Goal: Task Accomplishment & Management: Use online tool/utility

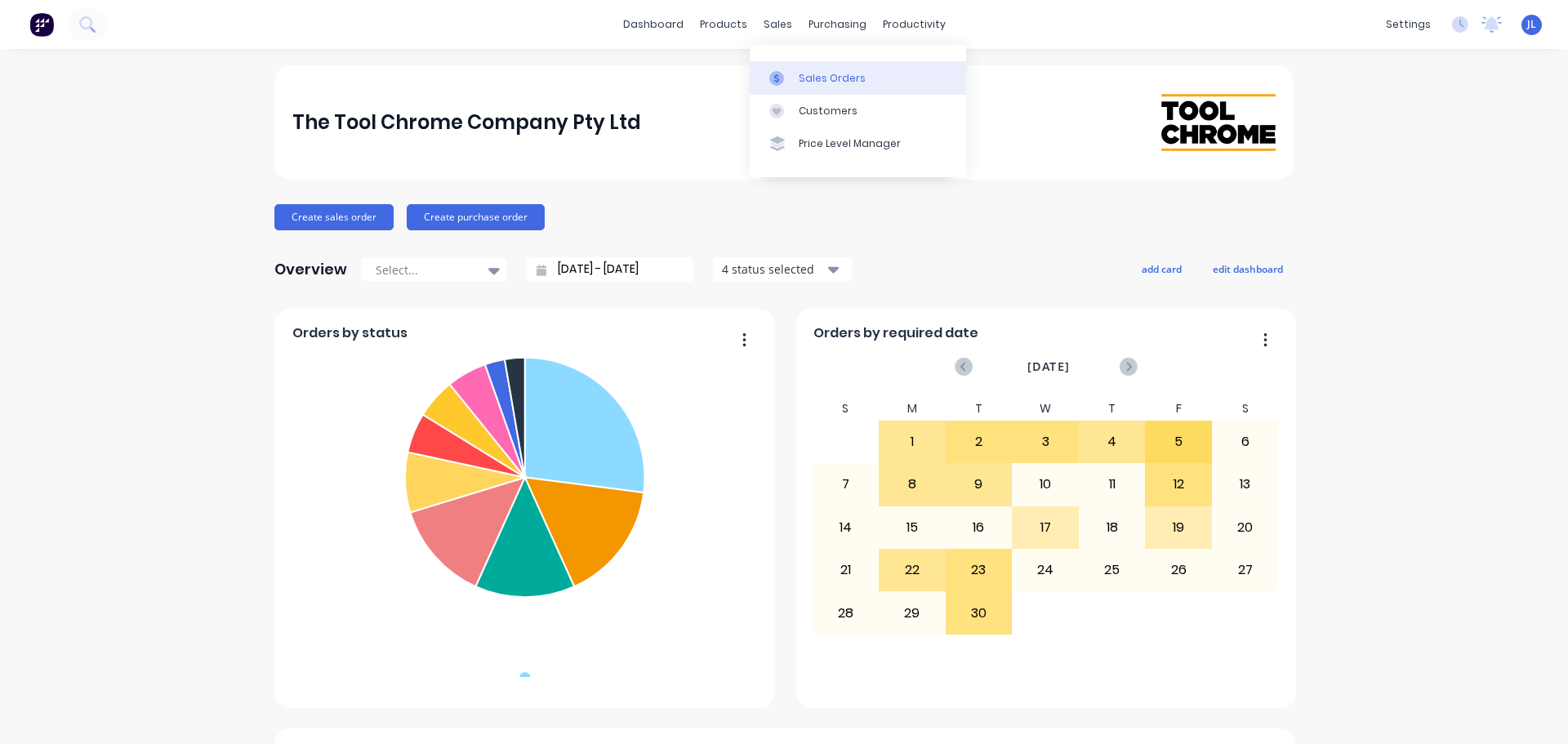
click at [808, 73] on div "Sales Orders" at bounding box center [831, 79] width 67 height 15
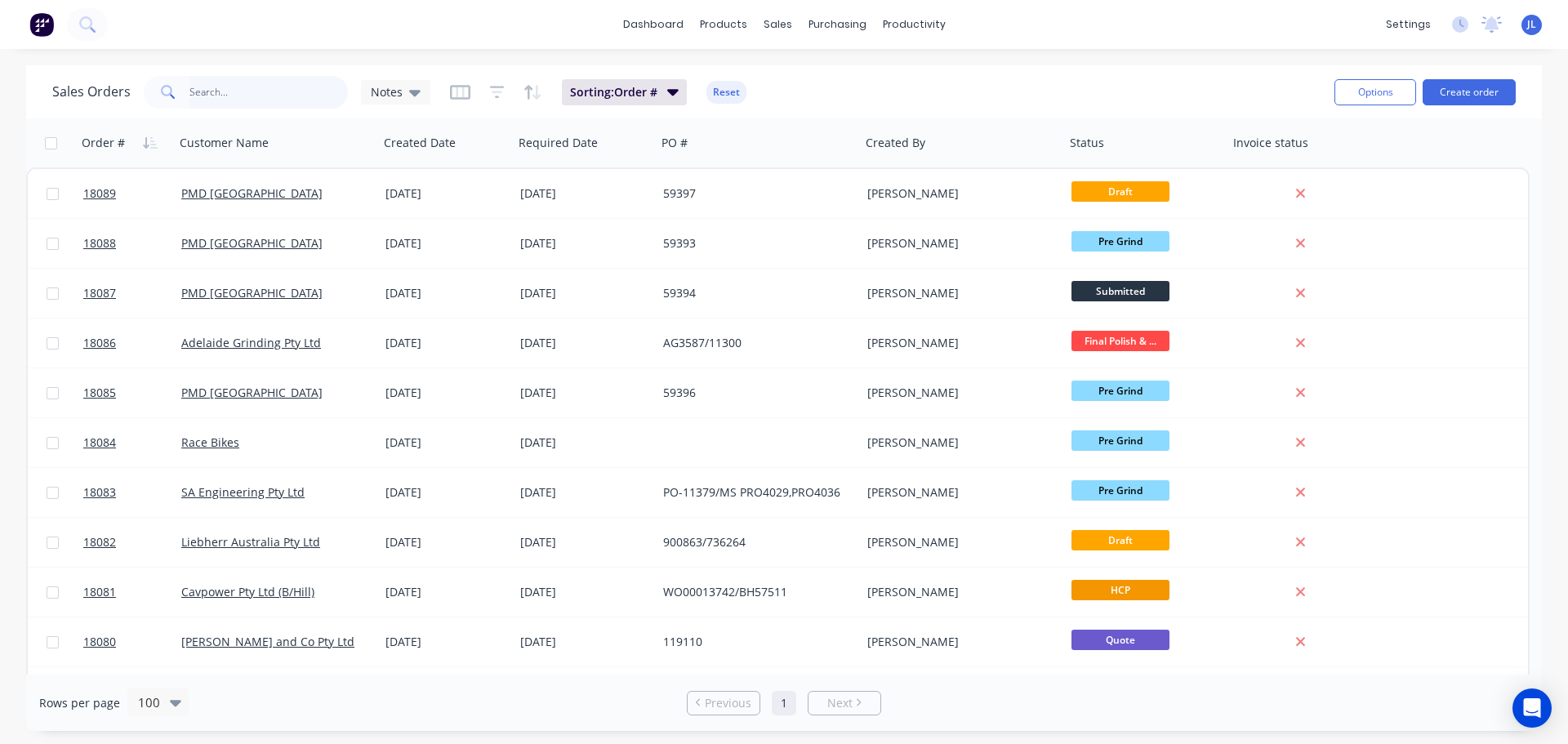
click at [240, 90] on input "text" at bounding box center [269, 92] width 159 height 33
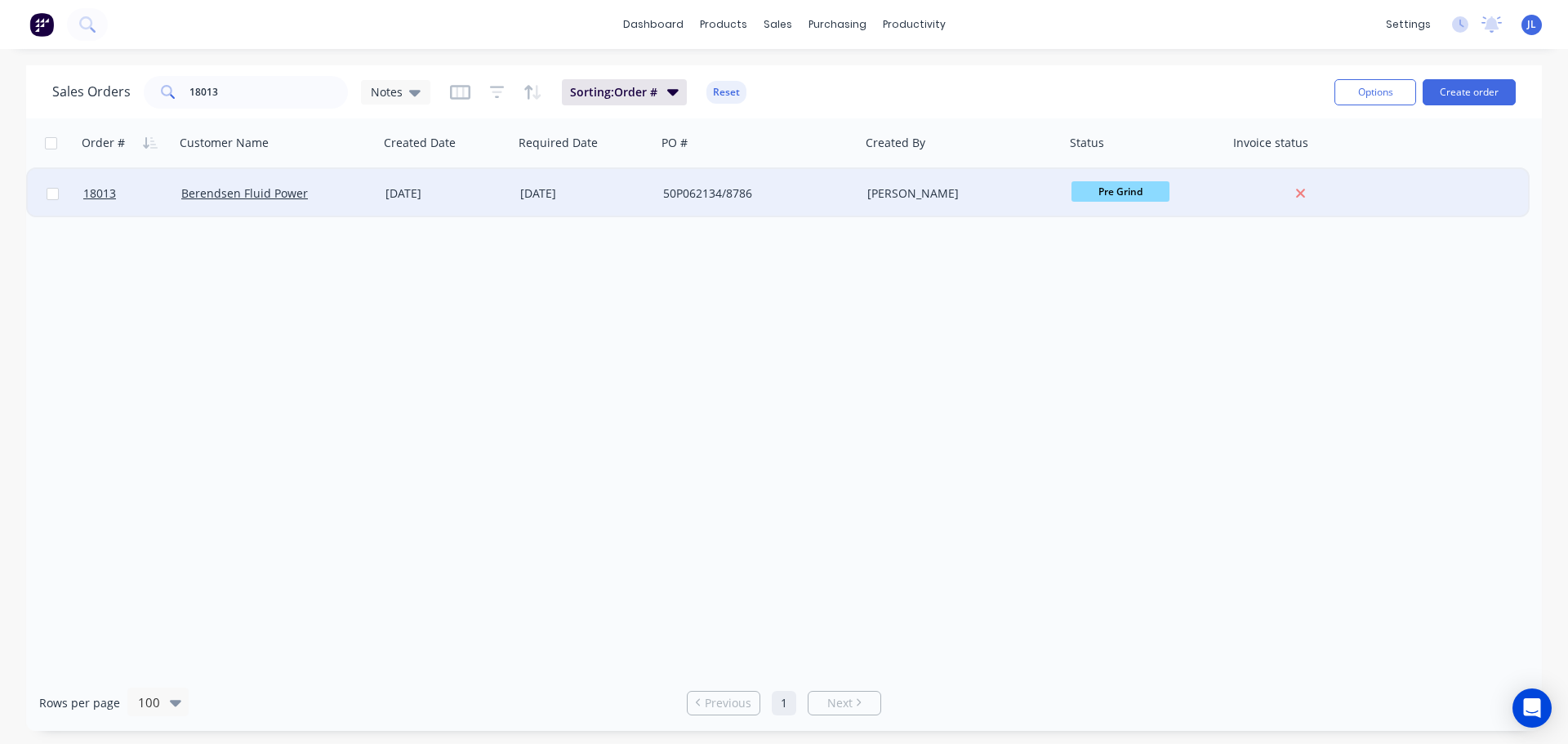
drag, startPoint x: 1145, startPoint y: 190, endPoint x: 1146, endPoint y: 214, distance: 24.0
click at [1146, 214] on div "Pre Grind" at bounding box center [1146, 194] width 163 height 49
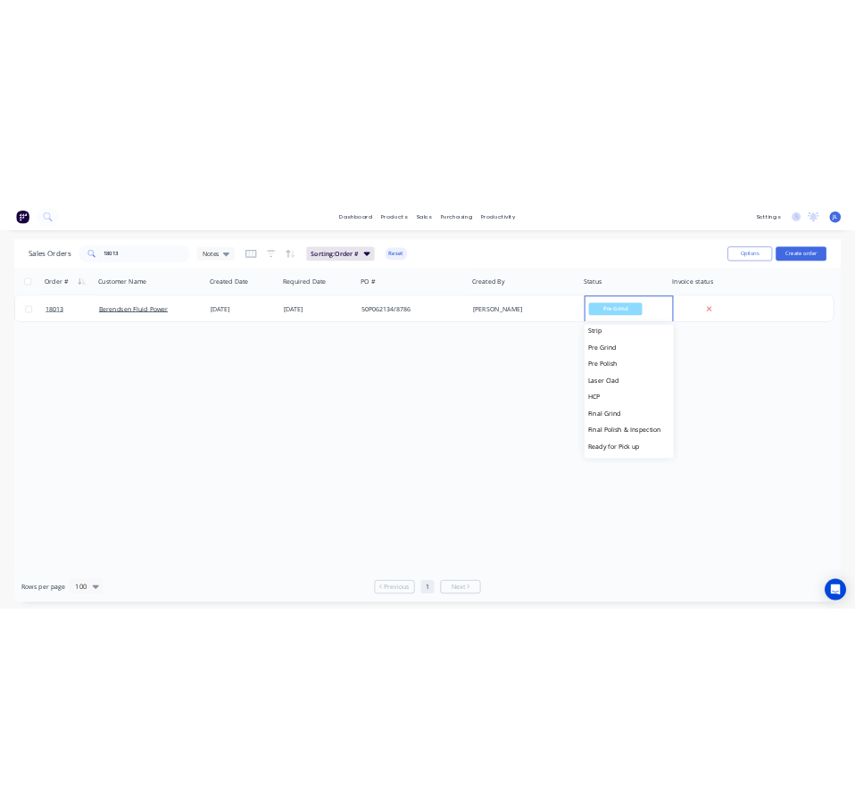
scroll to position [178, 0]
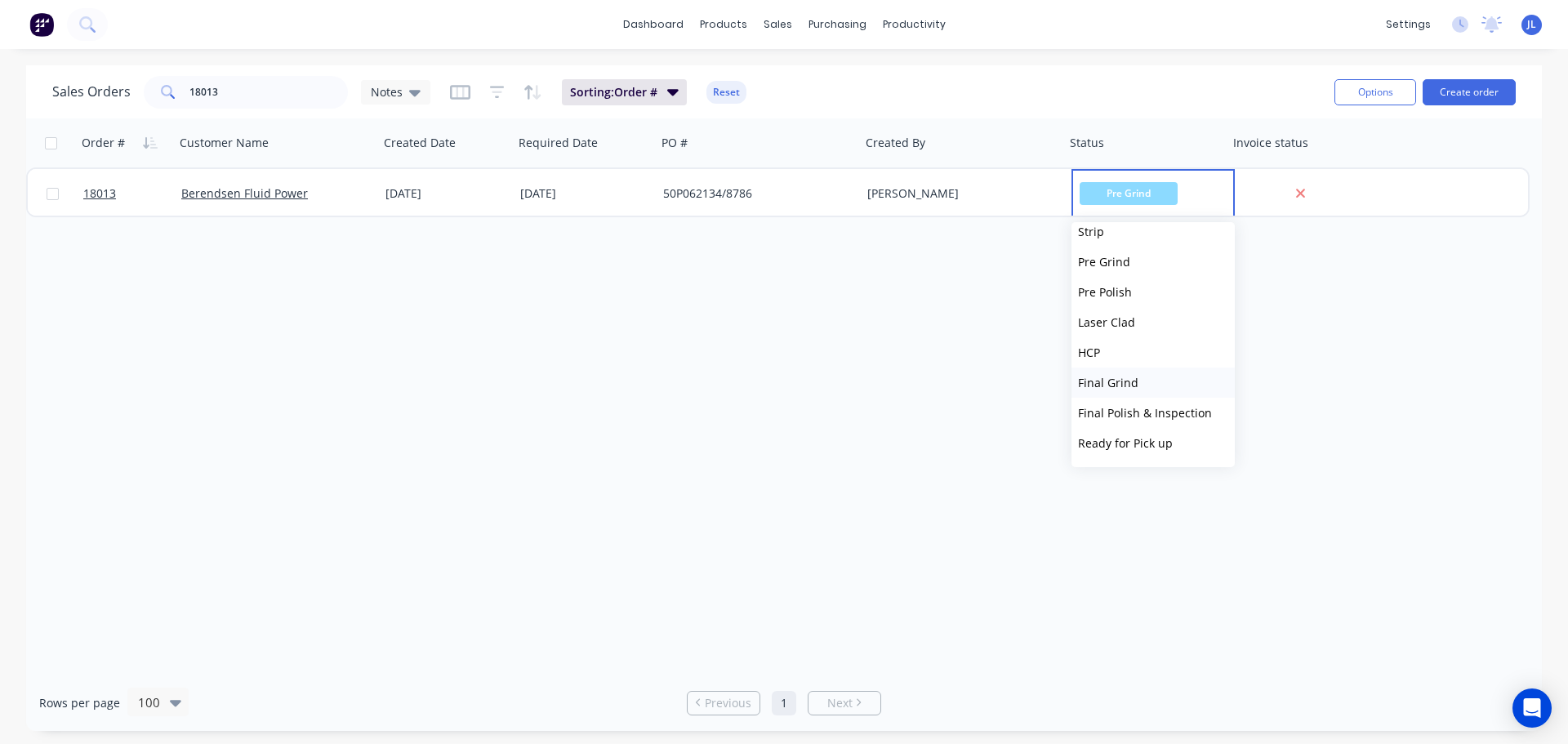
click at [1139, 379] on button "Final Grind" at bounding box center [1152, 382] width 163 height 30
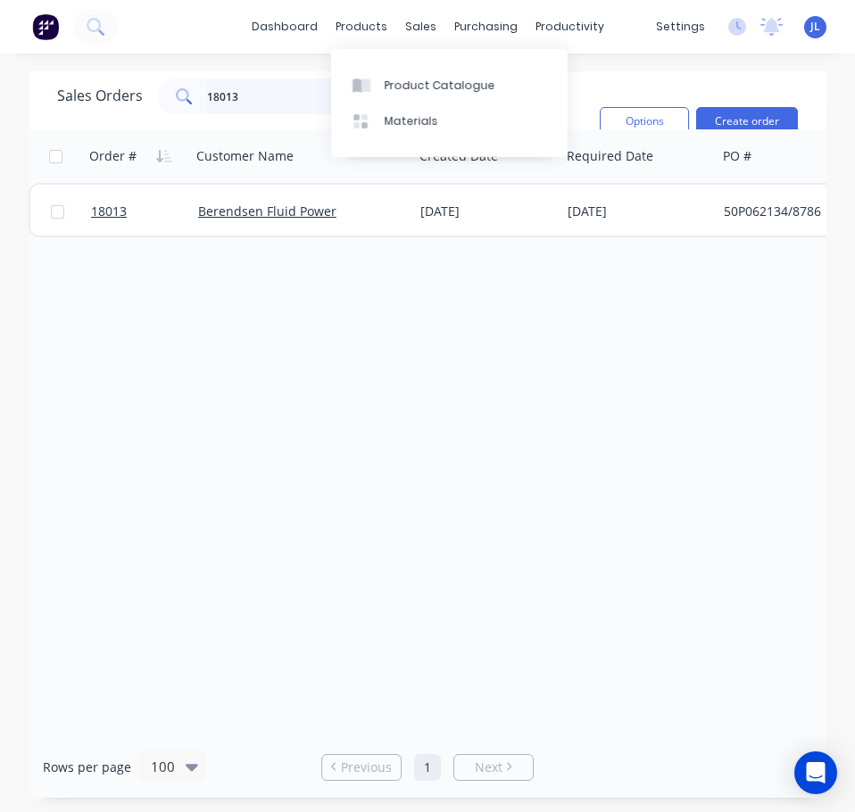
click at [262, 92] on input "18013" at bounding box center [294, 97] width 174 height 36
type input "[PERSON_NAME]"
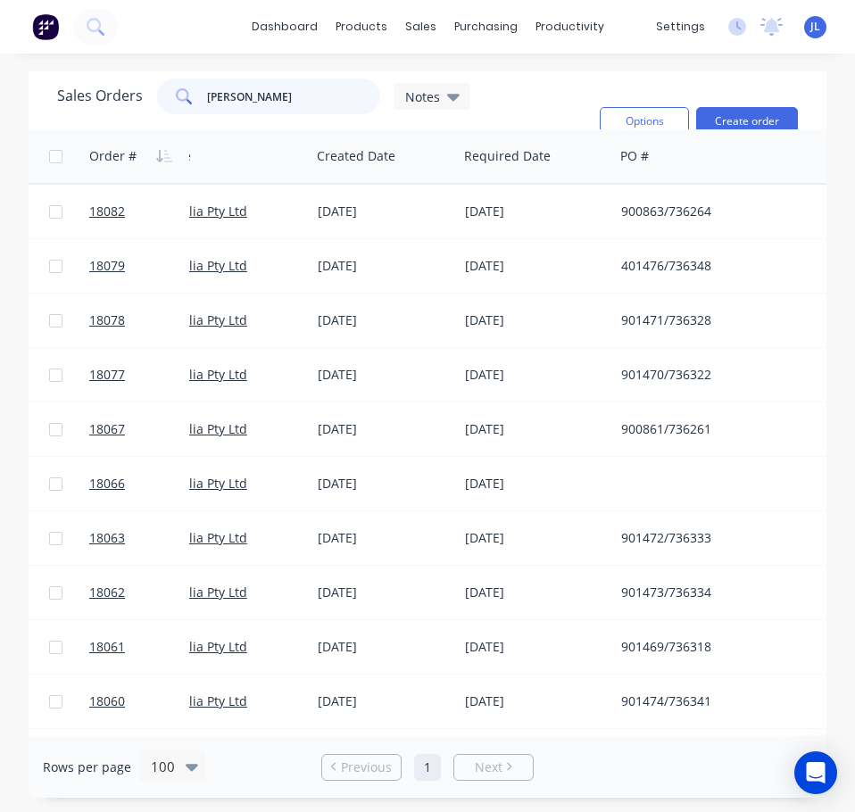
scroll to position [0, 0]
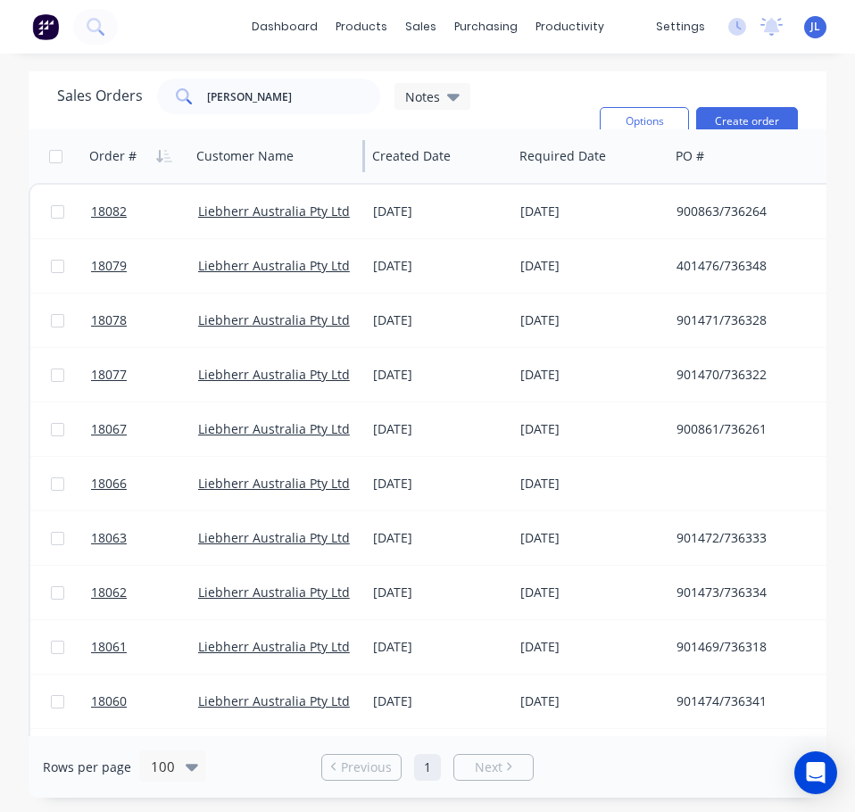
drag, startPoint x: 410, startPoint y: 160, endPoint x: 363, endPoint y: 156, distance: 47.4
click at [363, 156] on div at bounding box center [363, 156] width 3 height 32
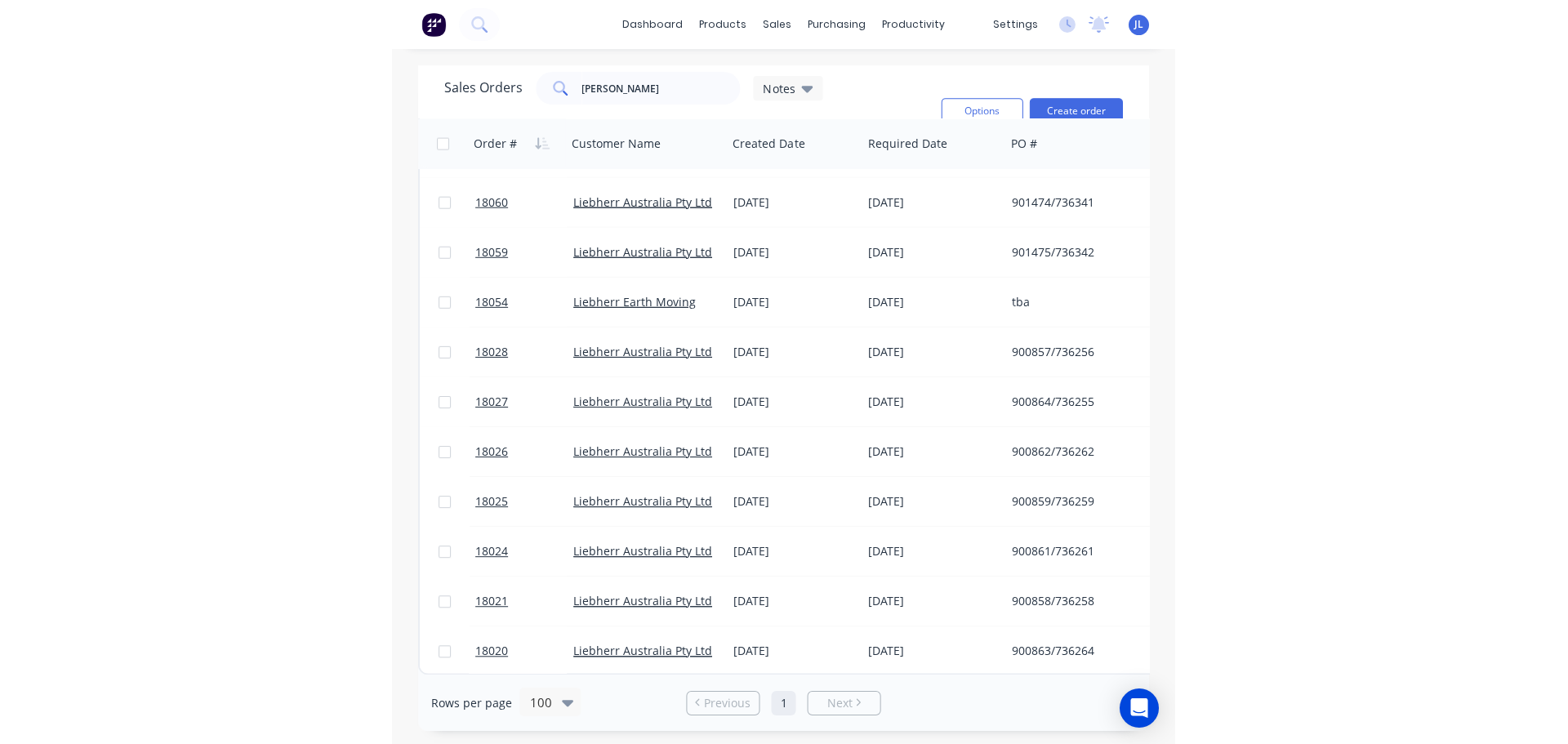
scroll to position [439, 0]
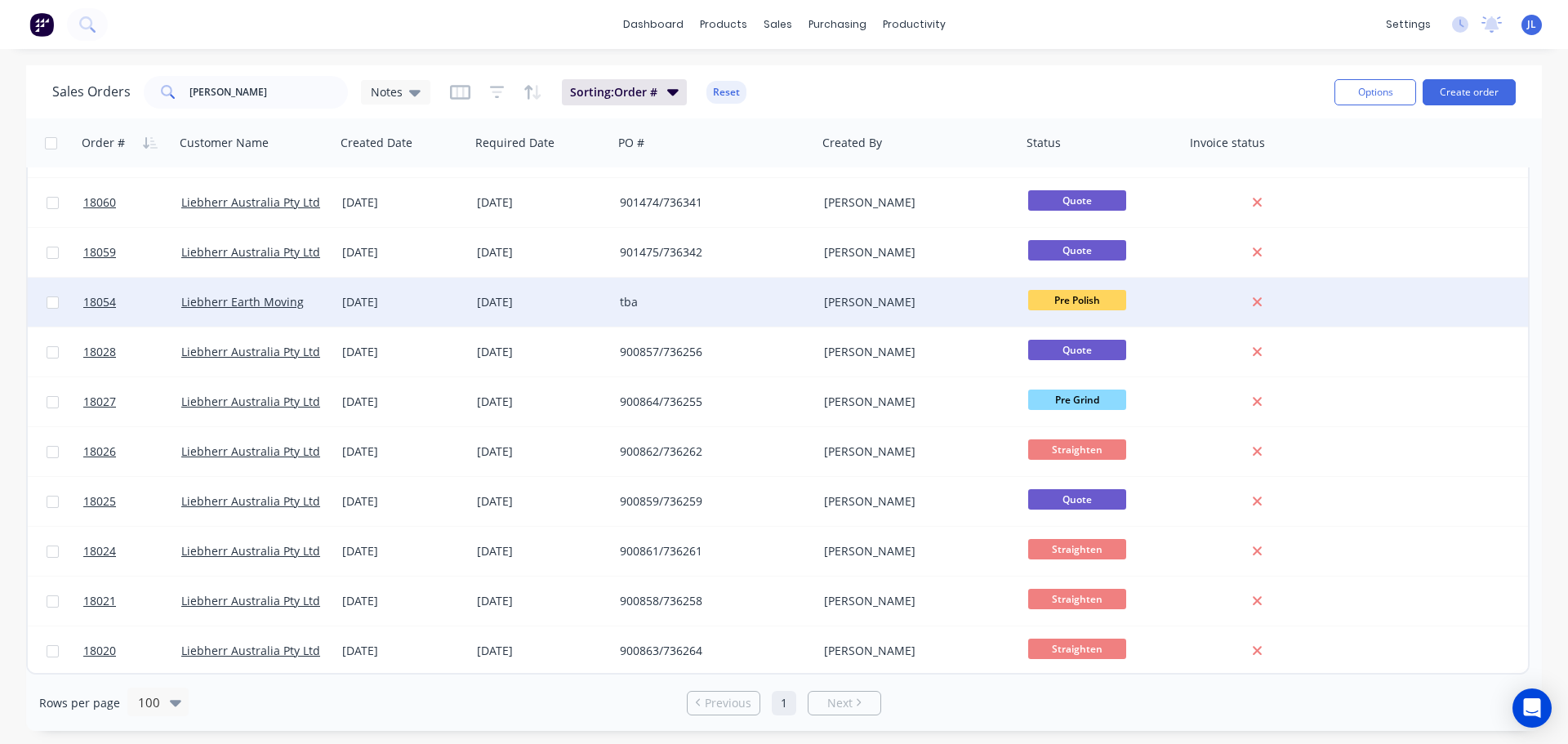
click at [642, 295] on div "tba" at bounding box center [710, 302] width 181 height 16
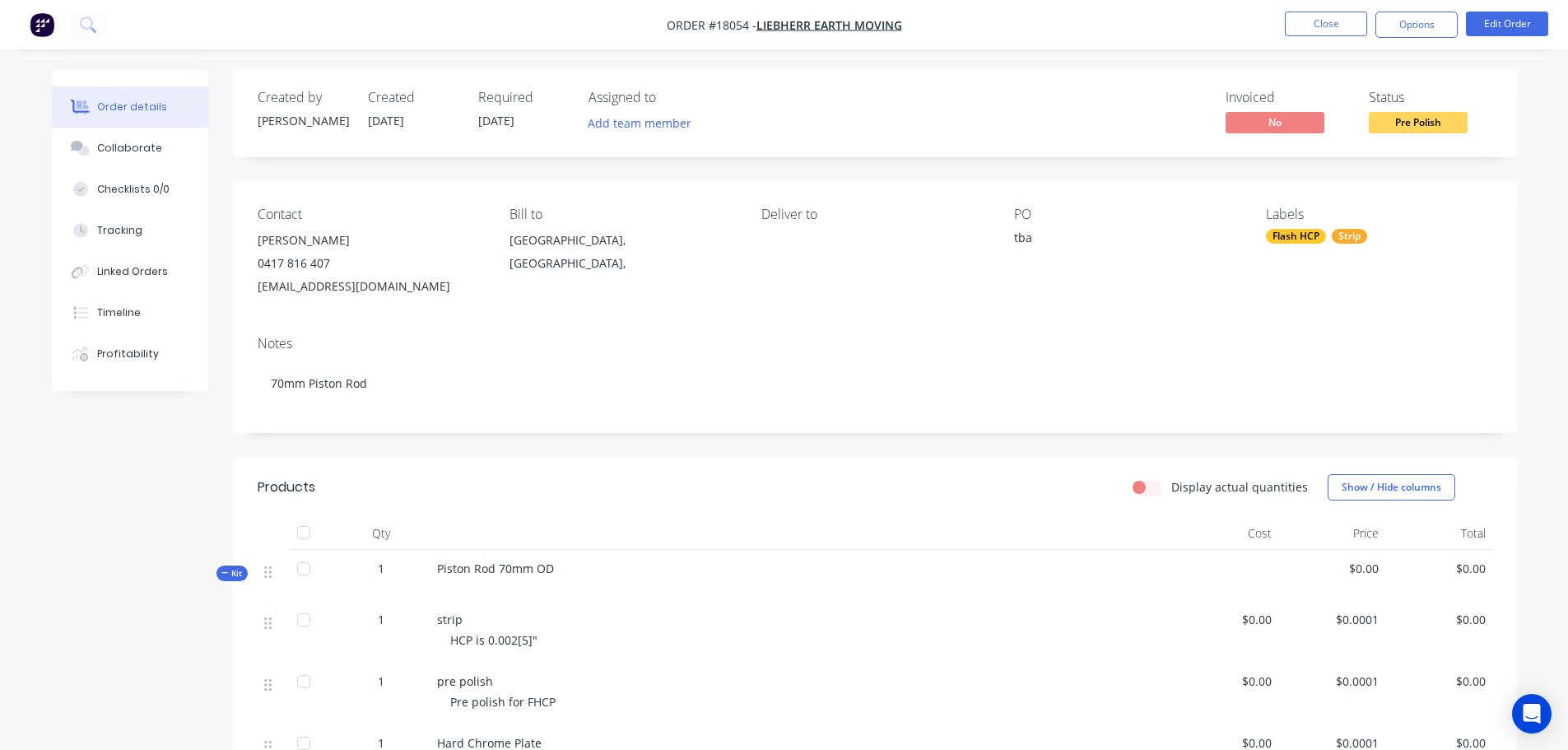
click at [1024, 239] on div "tba" at bounding box center [1117, 240] width 206 height 23
click at [1302, 29] on button "Close" at bounding box center [1326, 23] width 82 height 25
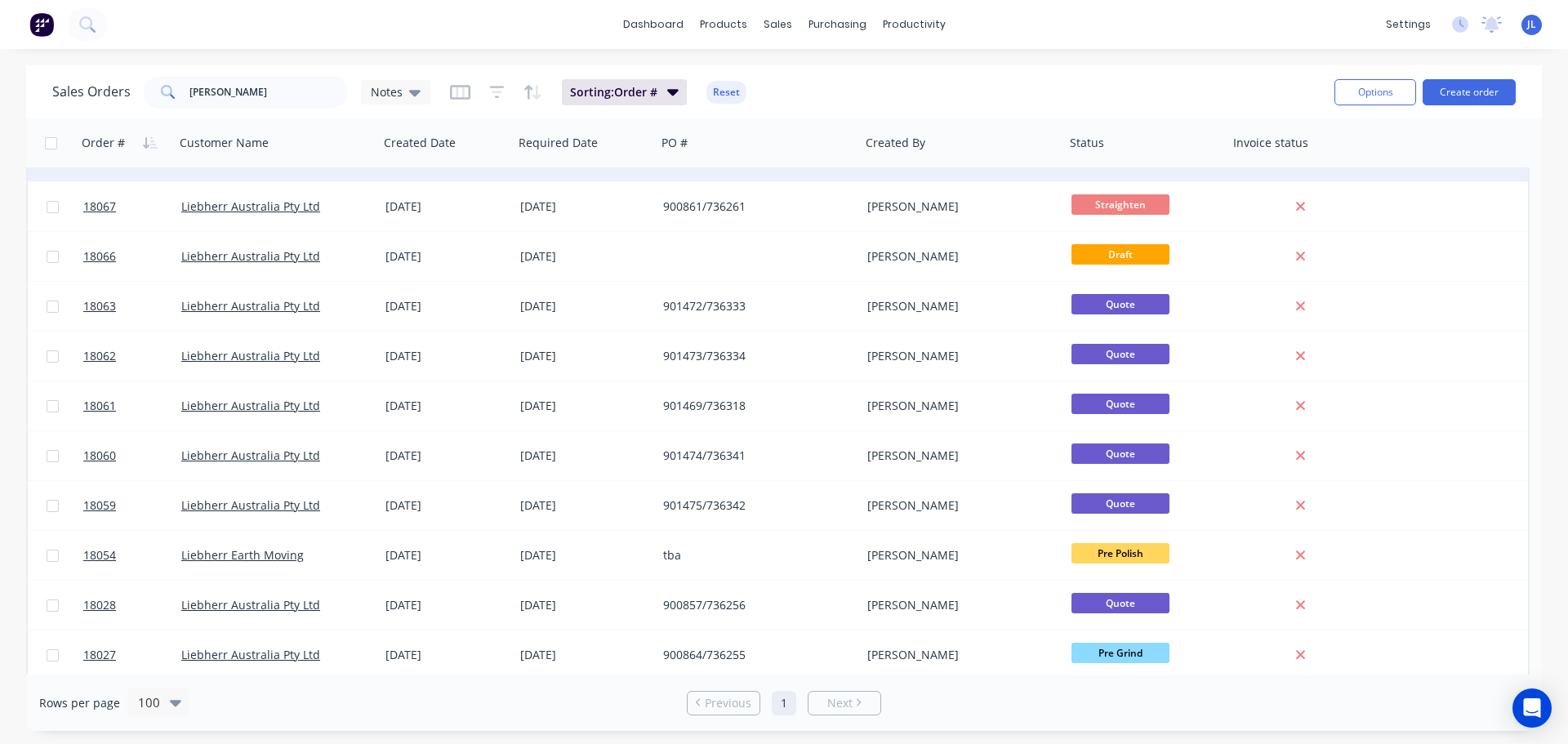
scroll to position [327, 0]
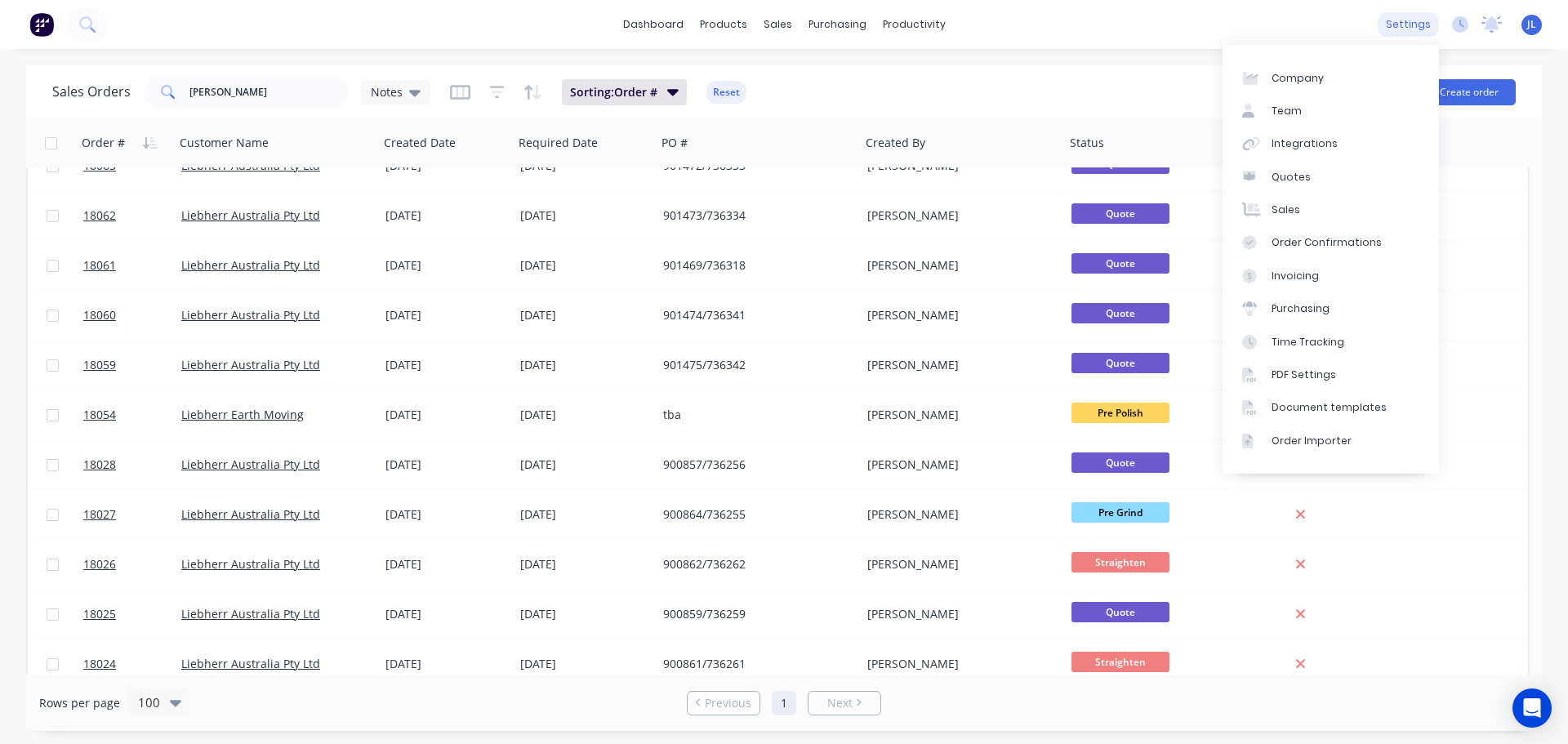
click at [1428, 13] on div "settings" at bounding box center [1408, 24] width 61 height 25
click at [1297, 134] on link "Integrations" at bounding box center [1331, 144] width 216 height 33
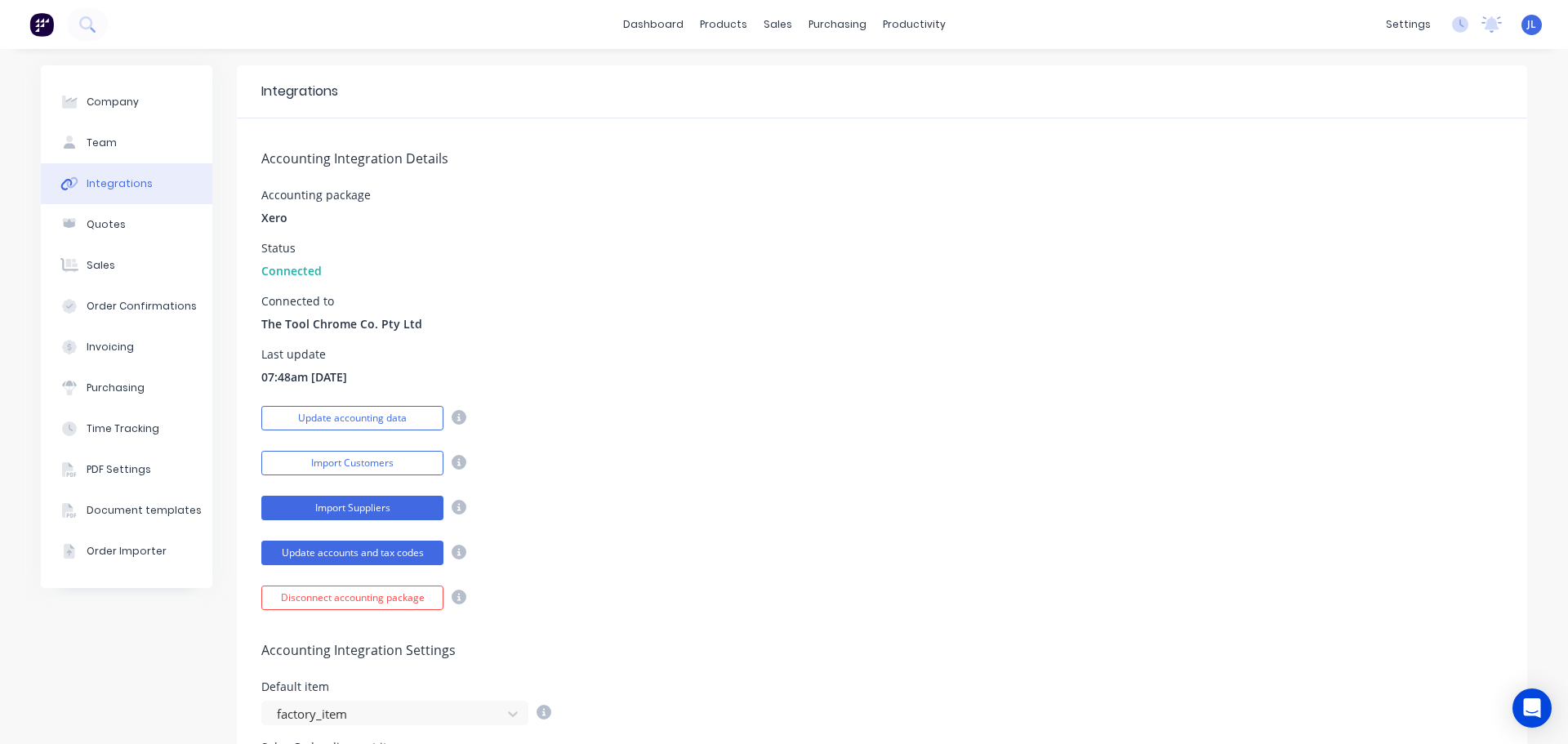
click at [362, 507] on button "Import Suppliers" at bounding box center [351, 508] width 182 height 25
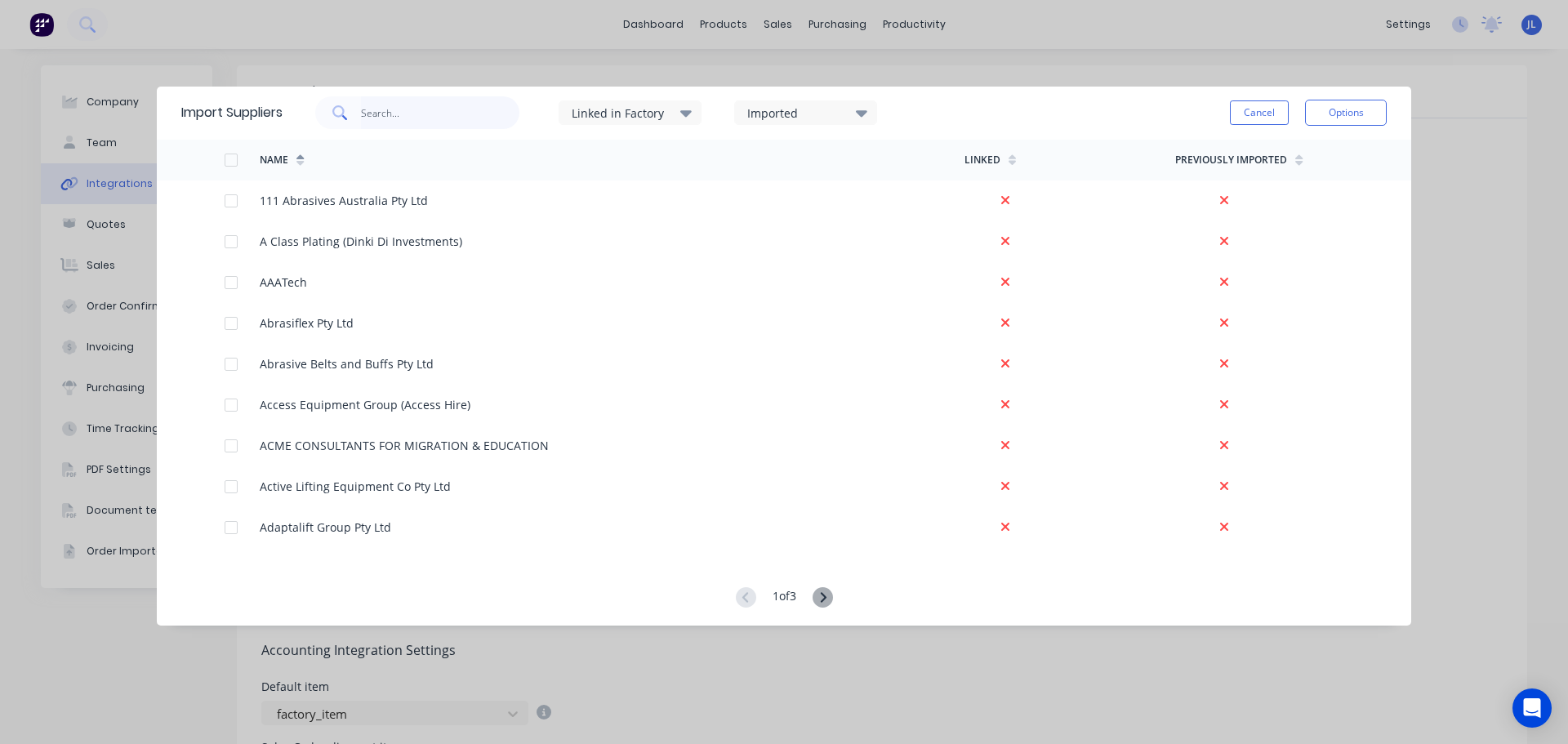
click at [491, 117] on input "text" at bounding box center [440, 113] width 159 height 33
type input "kg"
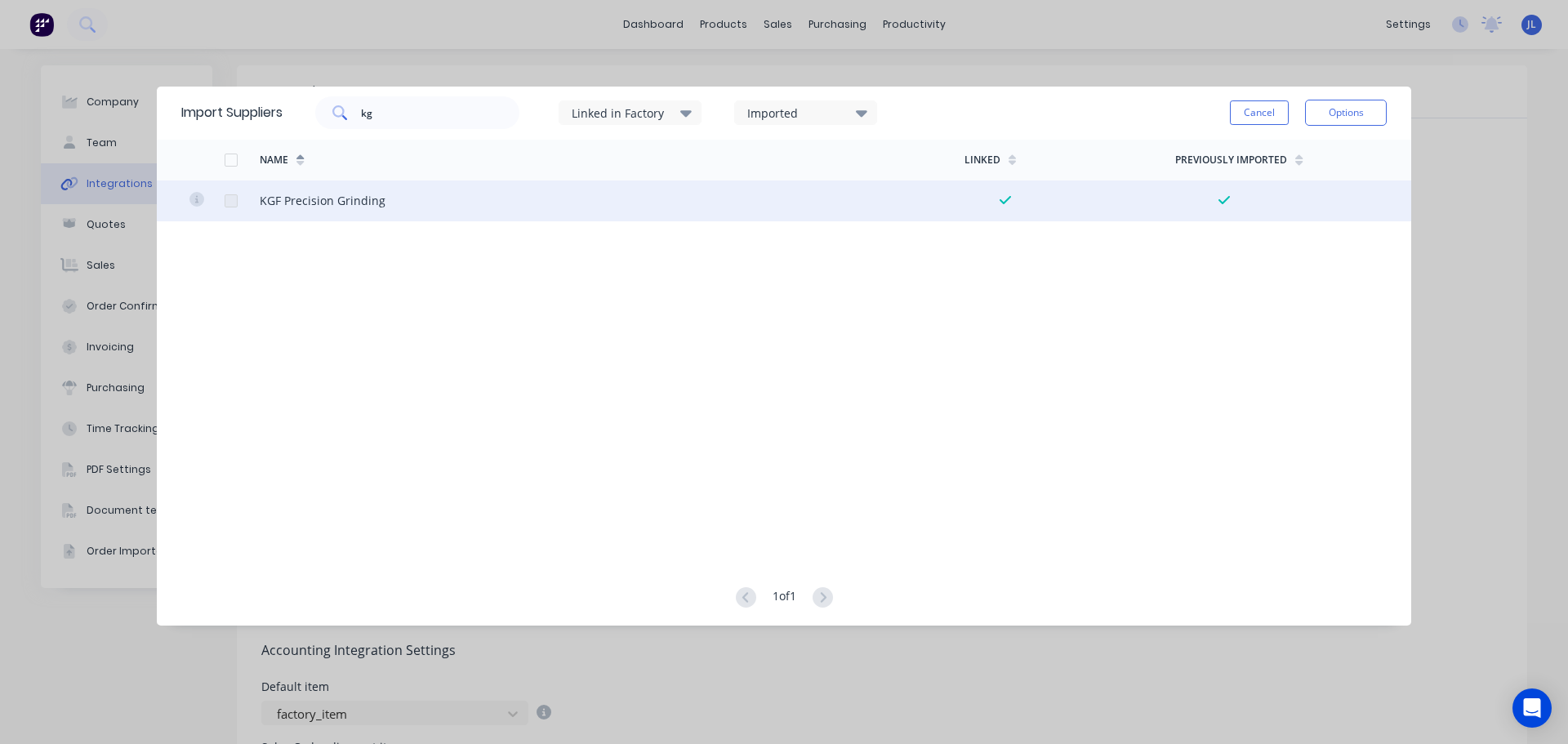
click at [233, 199] on div at bounding box center [232, 201] width 33 height 33
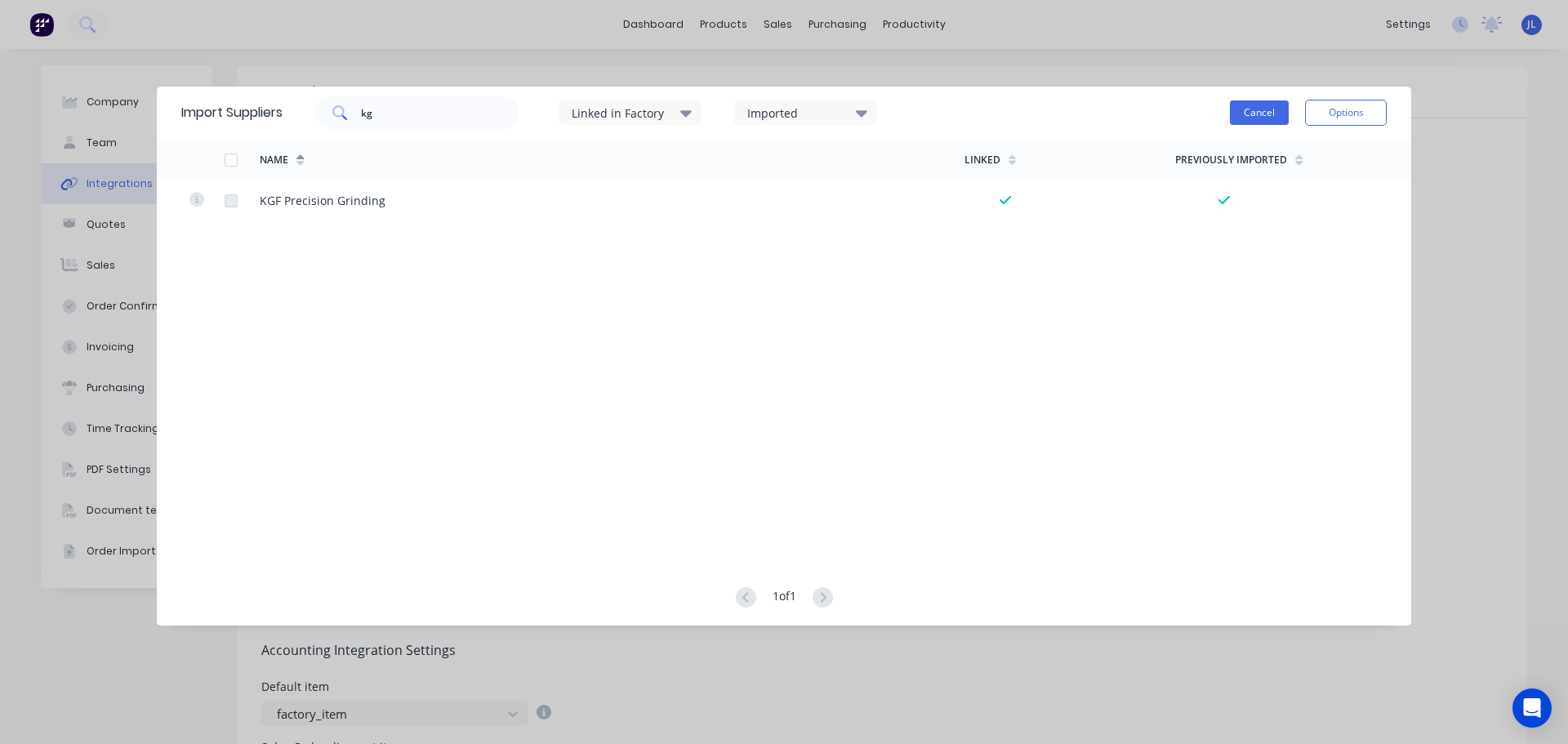
click at [1271, 110] on button "Cancel" at bounding box center [1260, 113] width 59 height 25
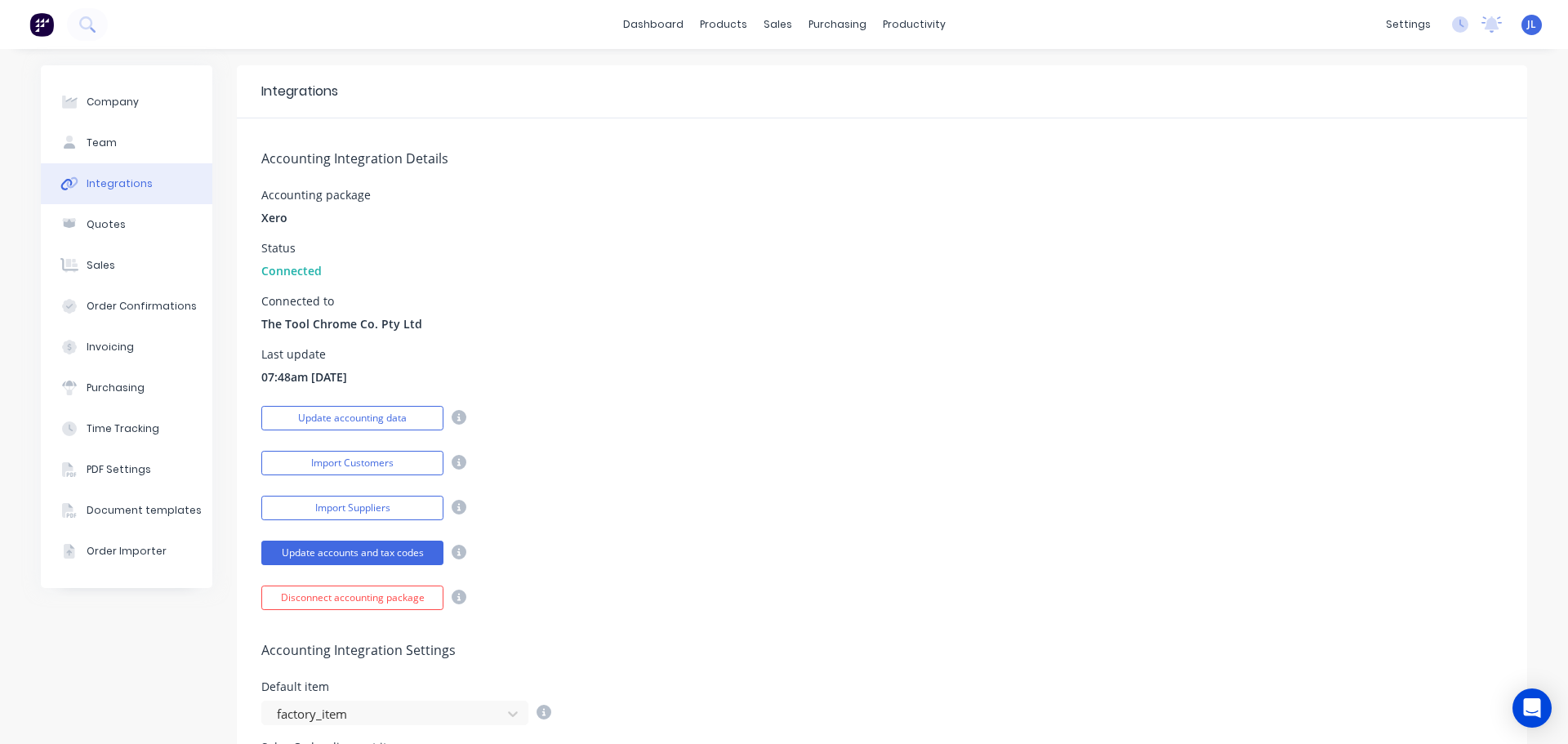
click at [261, 496] on button "Import Suppliers" at bounding box center [351, 508] width 182 height 25
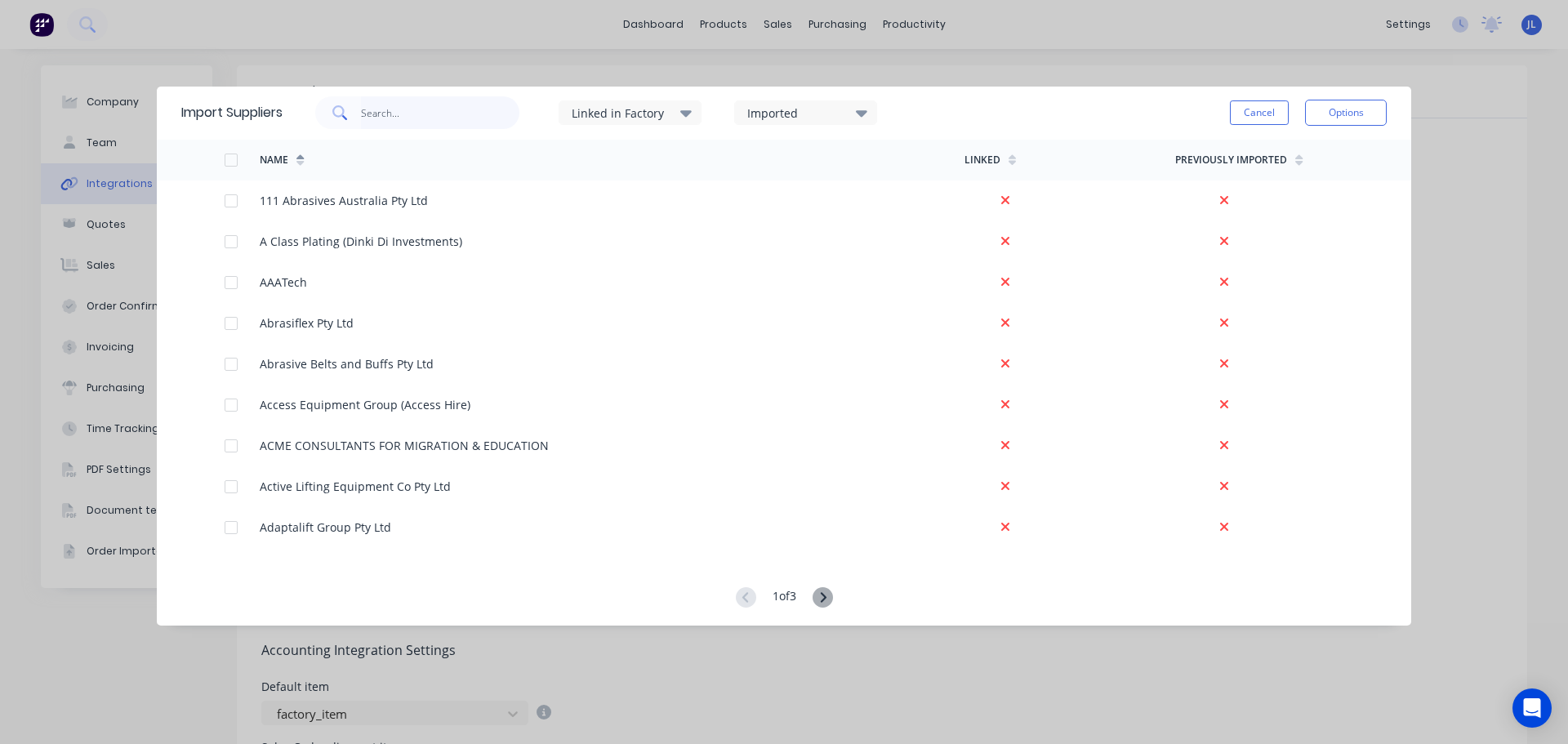
click at [427, 109] on input "text" at bounding box center [440, 113] width 159 height 33
type input "kgf"
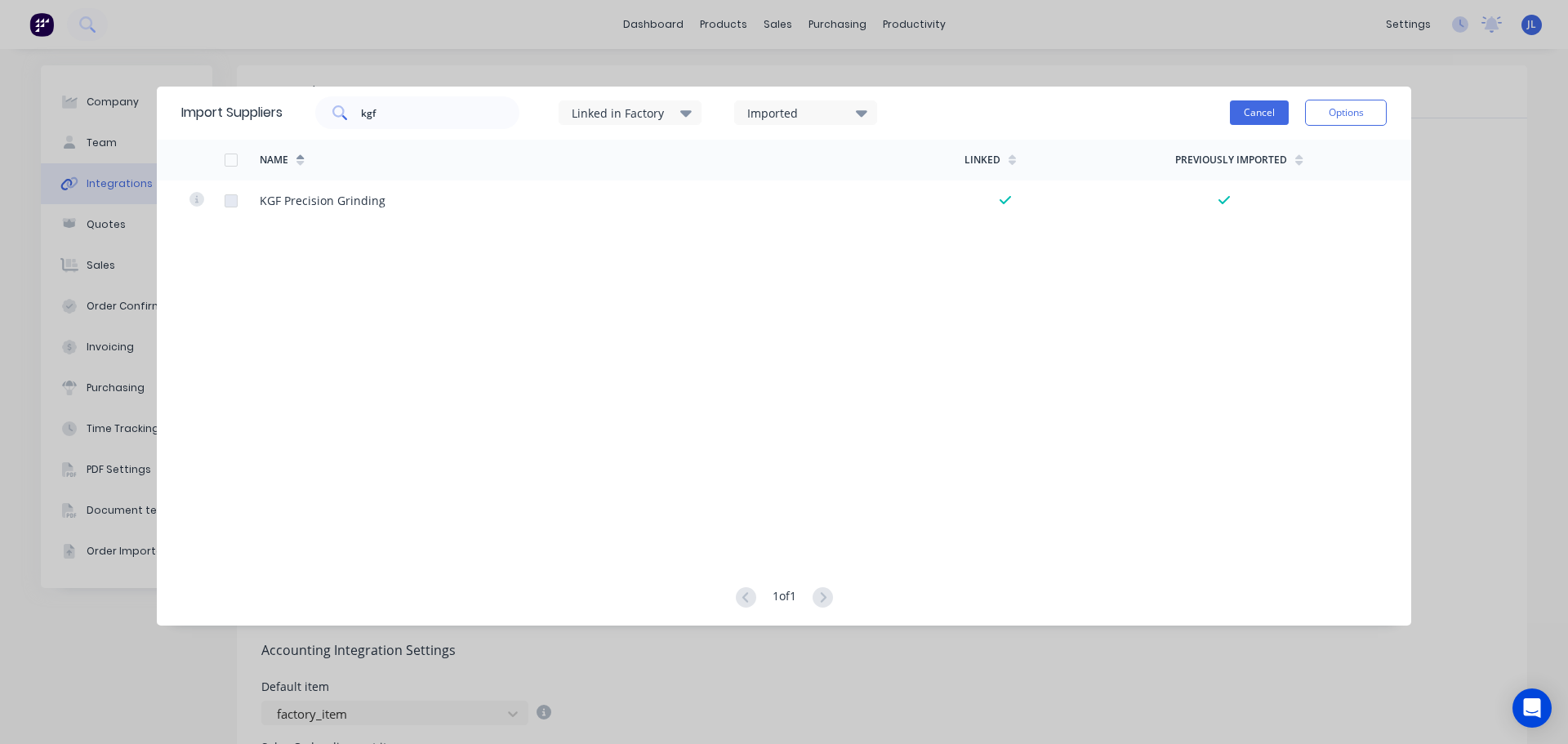
click at [1250, 117] on button "Cancel" at bounding box center [1260, 113] width 59 height 25
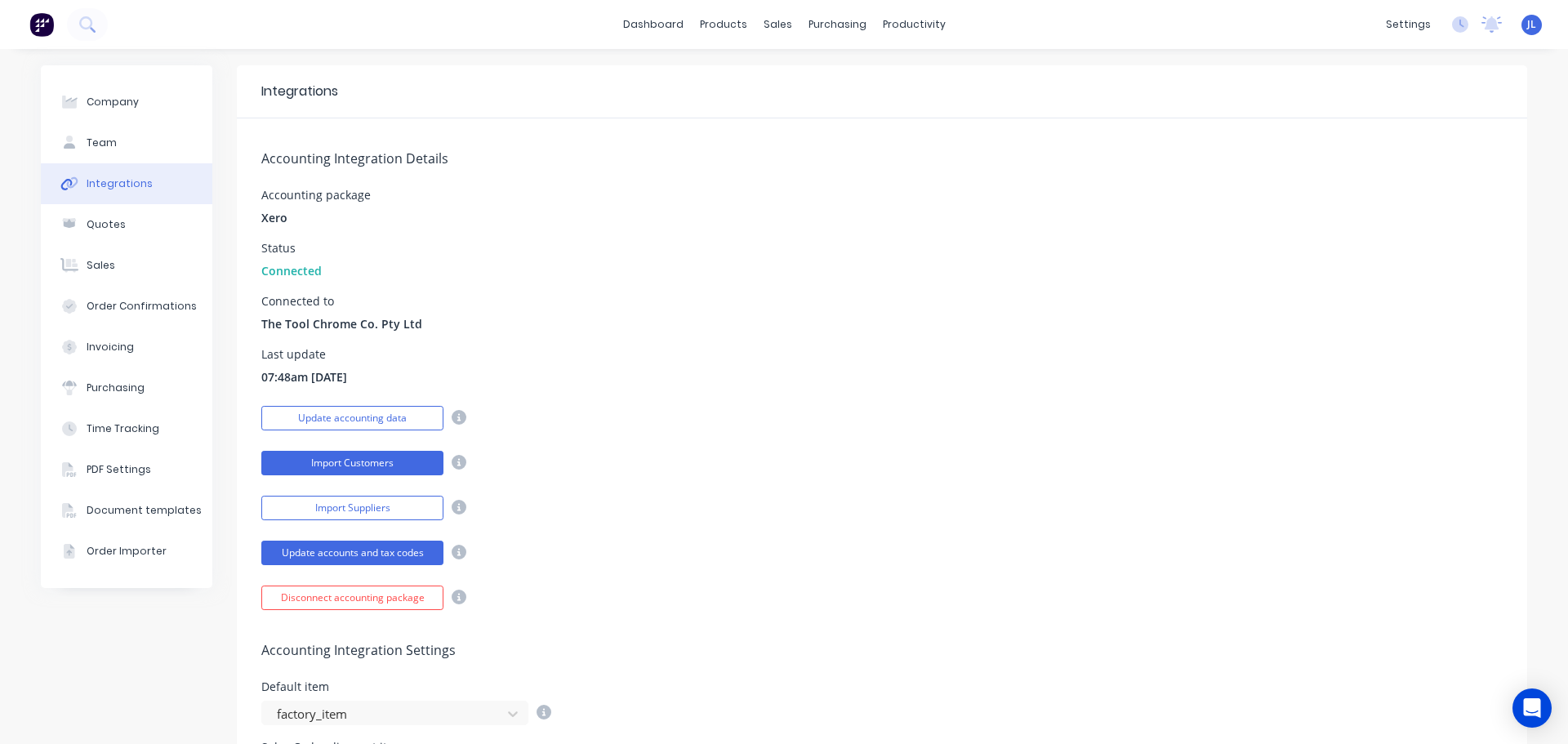
click at [369, 469] on button "Import Customers" at bounding box center [351, 462] width 182 height 25
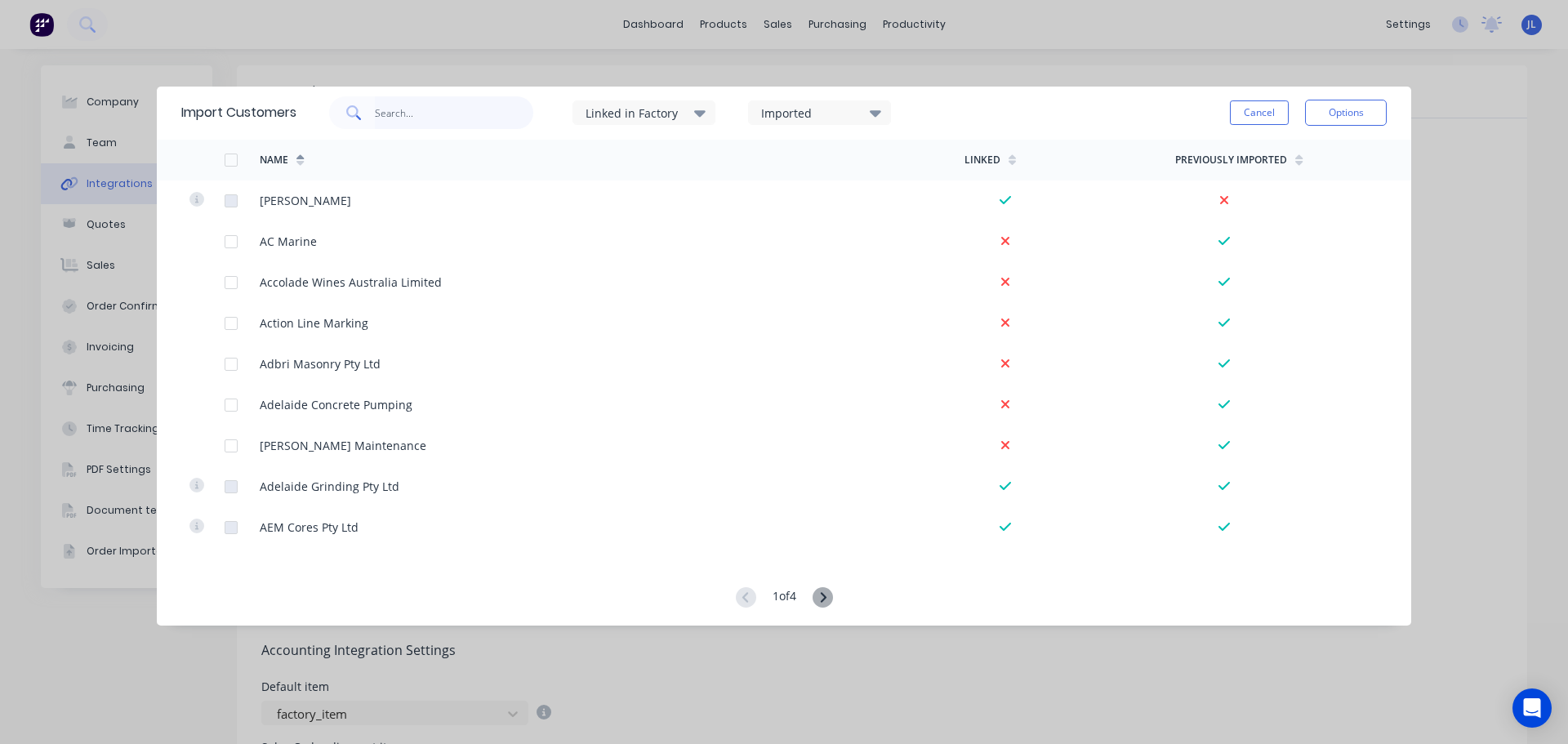
click at [526, 111] on input "text" at bounding box center [454, 113] width 159 height 33
type input "kg"
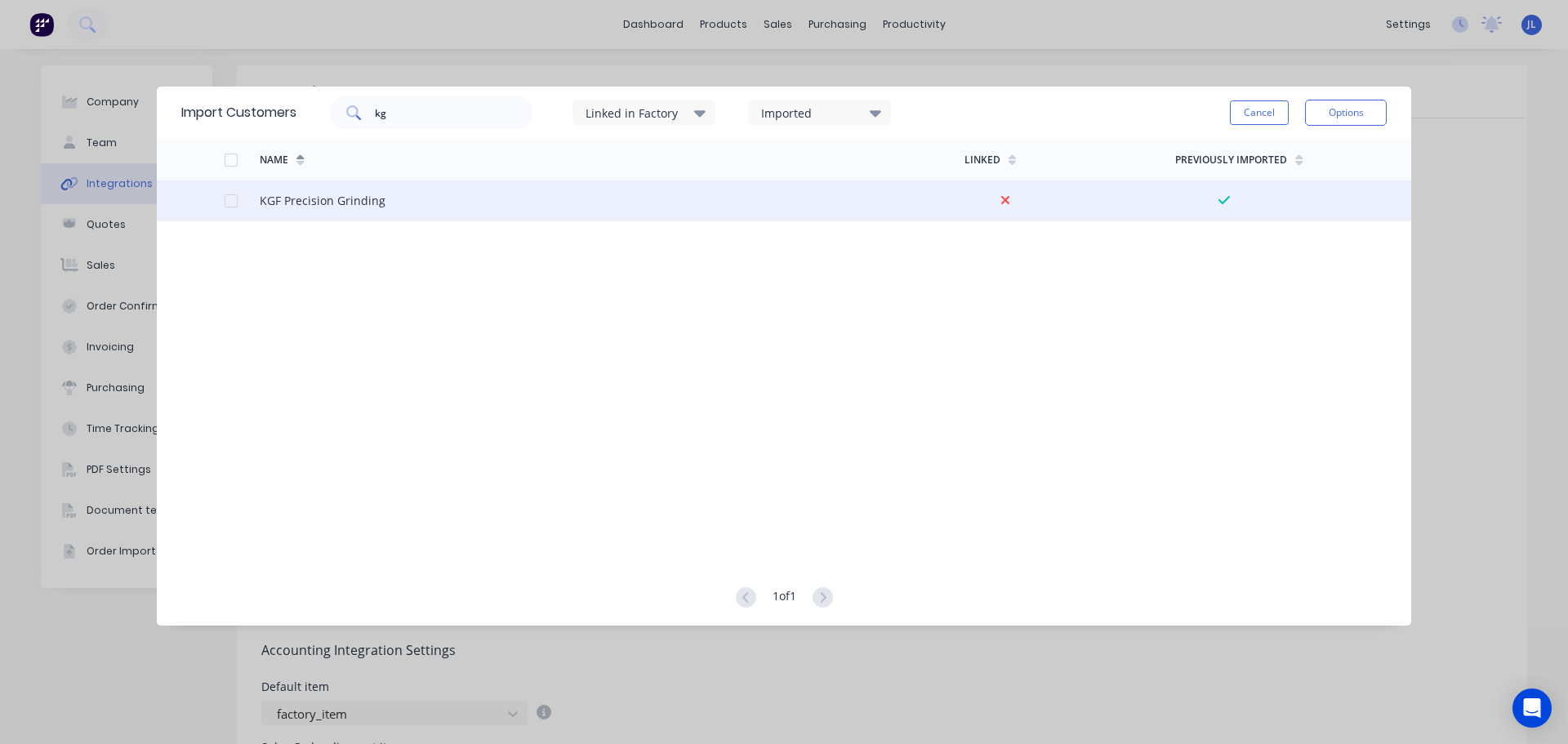
click at [228, 203] on div at bounding box center [232, 201] width 33 height 33
click at [1307, 113] on button "Options" at bounding box center [1346, 113] width 81 height 27
click at [1279, 153] on div "Import selected customers" at bounding box center [1308, 158] width 125 height 41
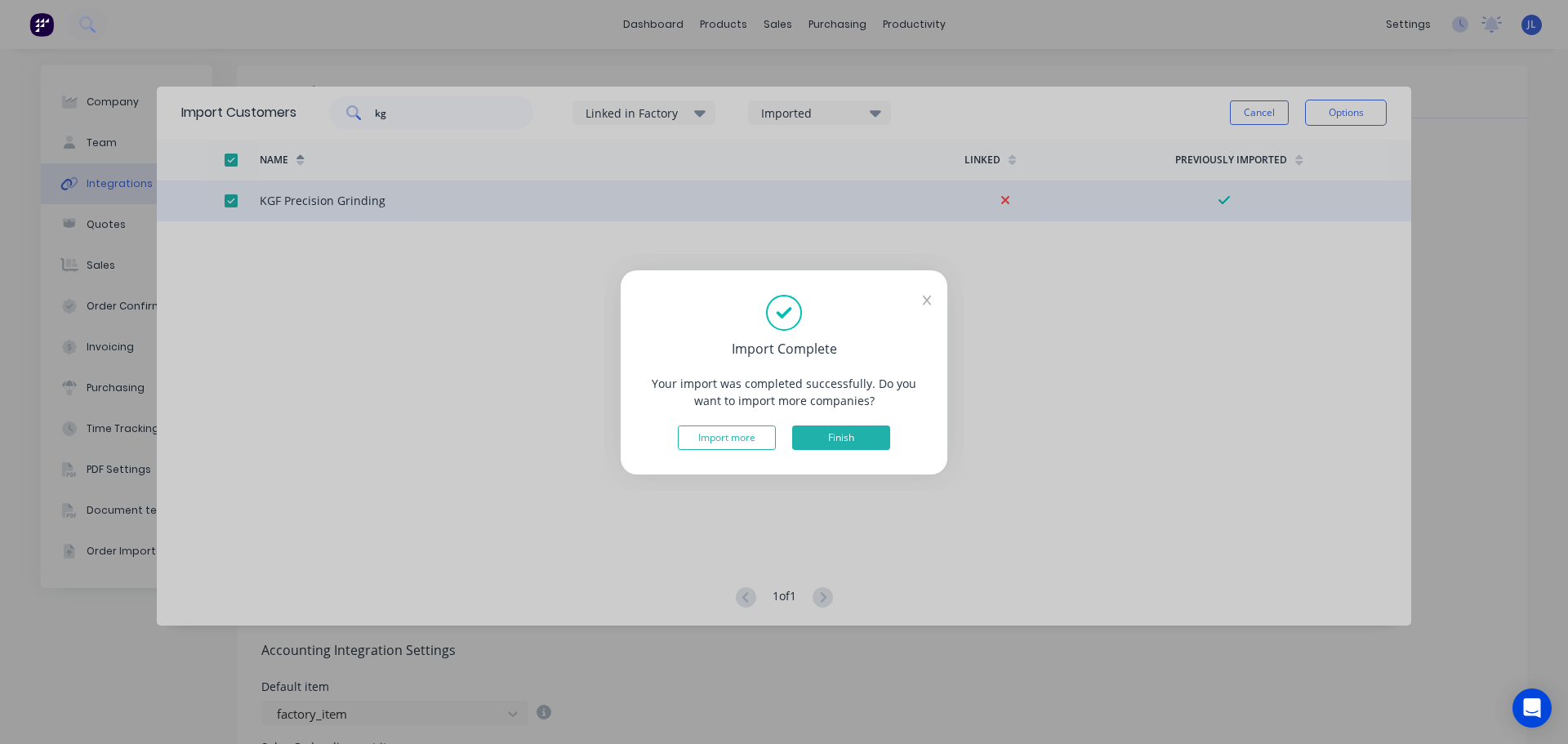
click at [877, 427] on button "Finish" at bounding box center [840, 437] width 98 height 25
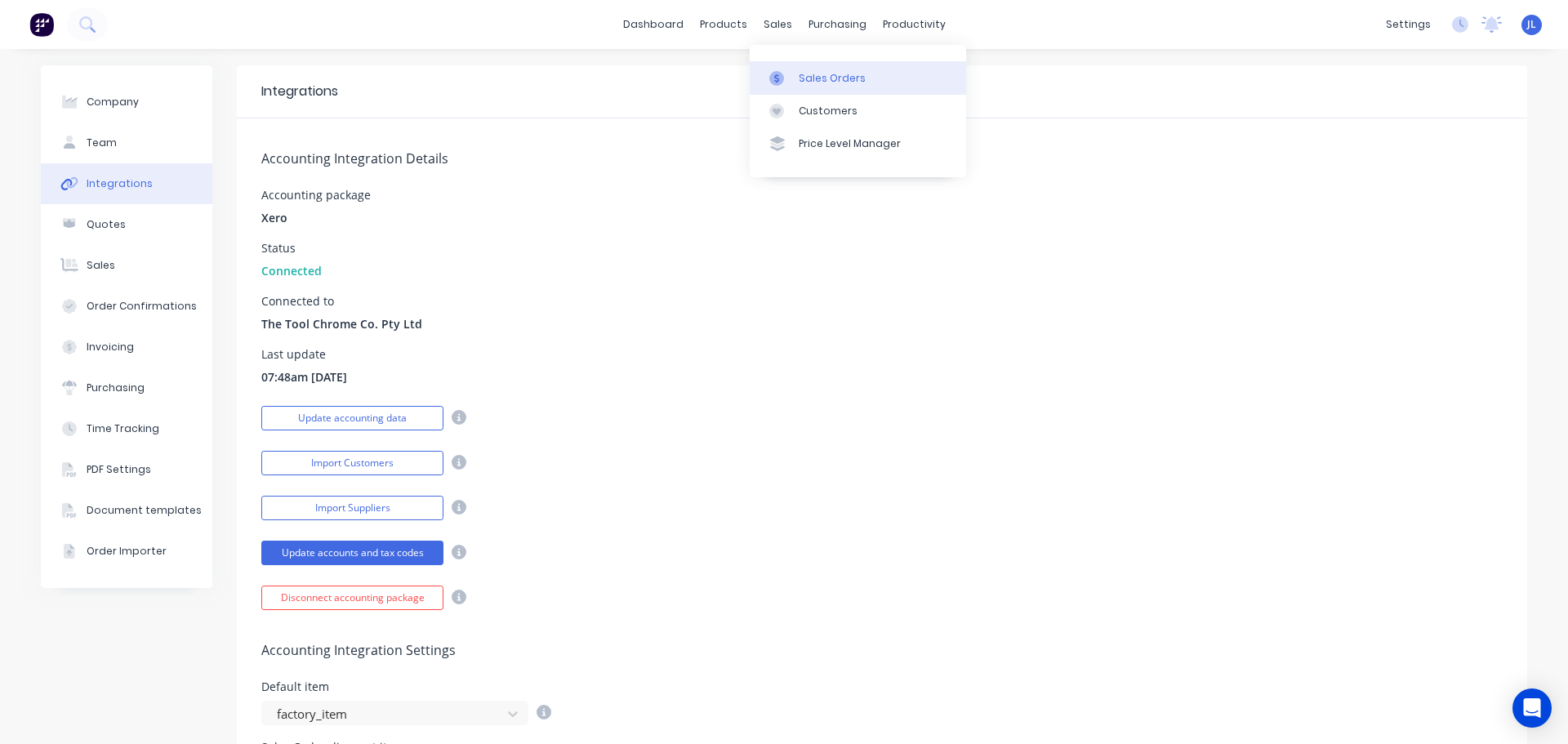
click at [786, 92] on link "Sales Orders" at bounding box center [858, 78] width 216 height 33
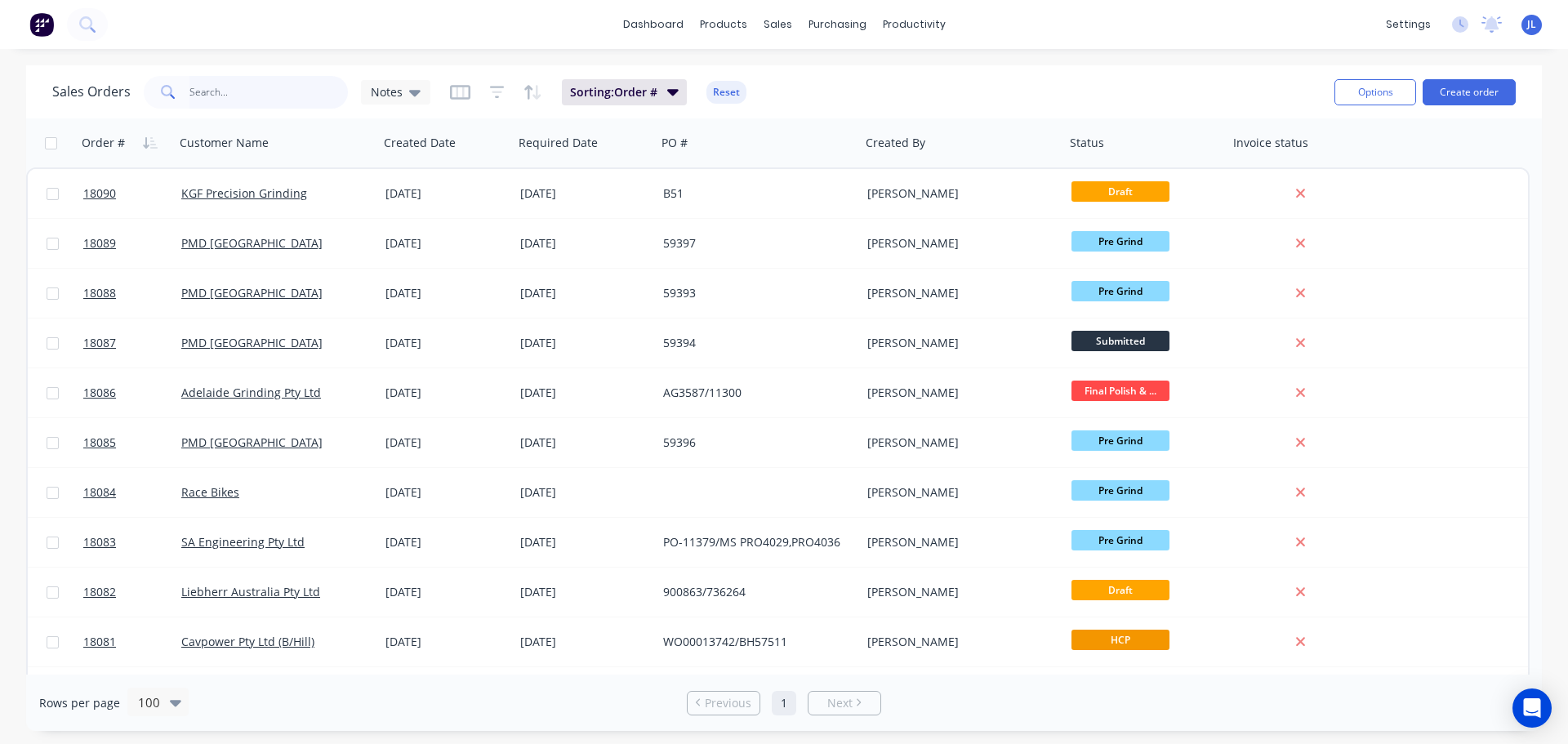
click at [260, 99] on input "text" at bounding box center [269, 92] width 159 height 33
